Goal: Information Seeking & Learning: Learn about a topic

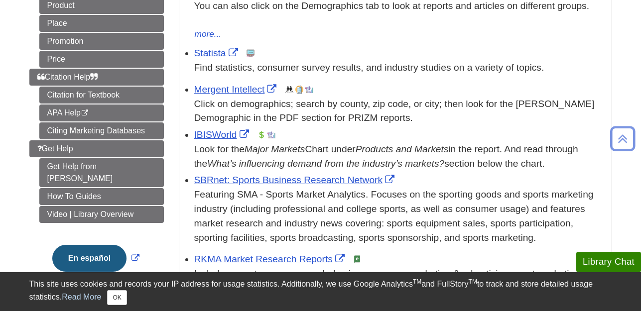
scroll to position [267, 0]
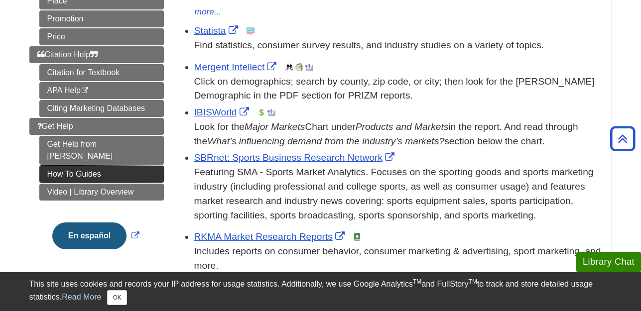
click at [95, 166] on link "How To Guides" at bounding box center [101, 174] width 124 height 17
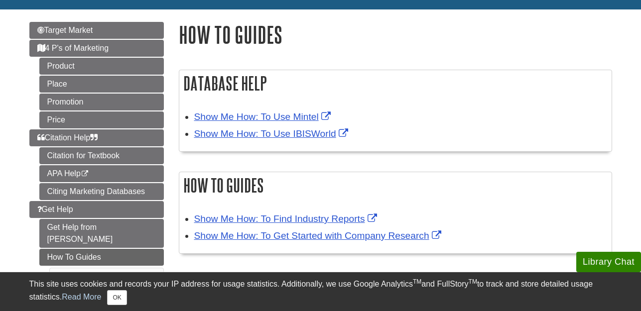
scroll to position [122, 0]
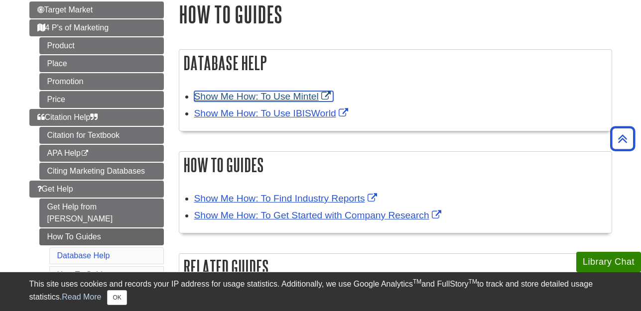
click at [291, 94] on link "Show Me How: To Use Mintel" at bounding box center [263, 96] width 139 height 10
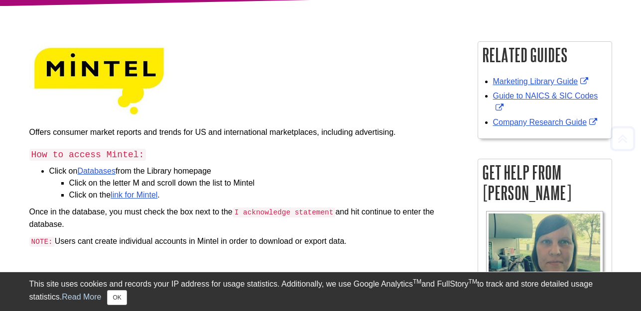
scroll to position [121, 0]
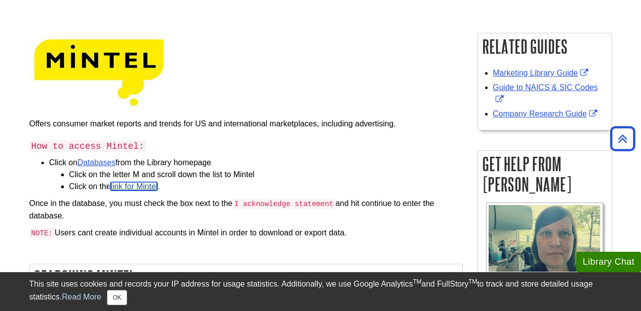
click at [156, 187] on link "link for Mintel" at bounding box center [134, 186] width 47 height 8
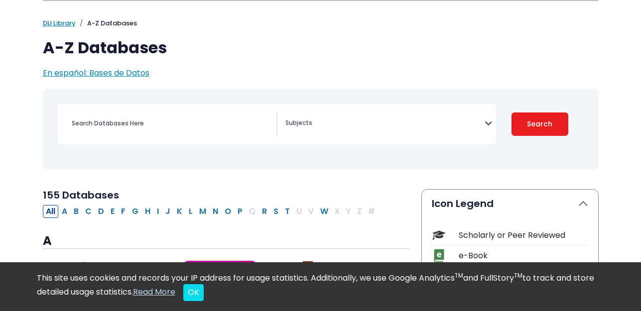
scroll to position [94, 0]
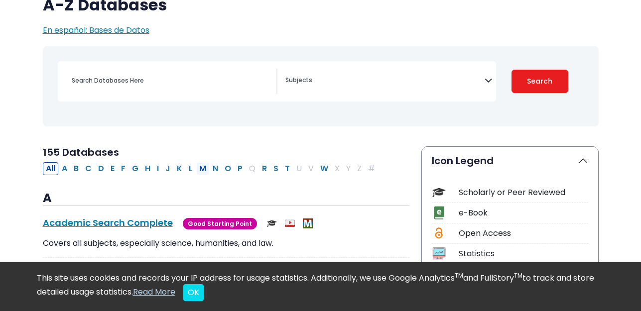
click at [205, 169] on button "M" at bounding box center [202, 168] width 13 height 13
select select "Database Subject Filter"
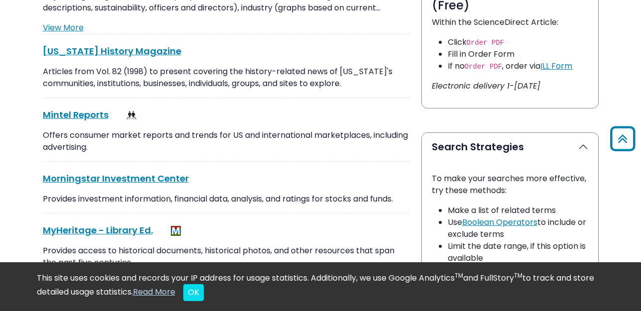
scroll to position [604, 0]
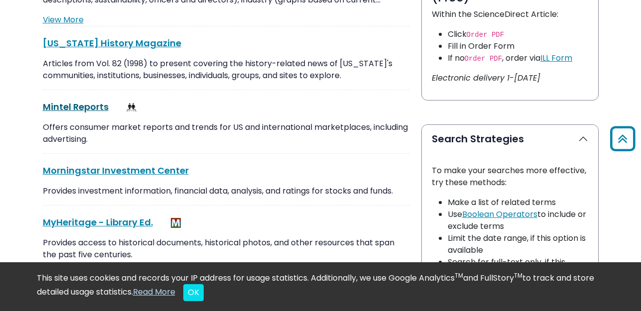
click at [88, 106] on link "Mintel Reports This link opens in a new window" at bounding box center [76, 107] width 66 height 12
